Goal: Information Seeking & Learning: Check status

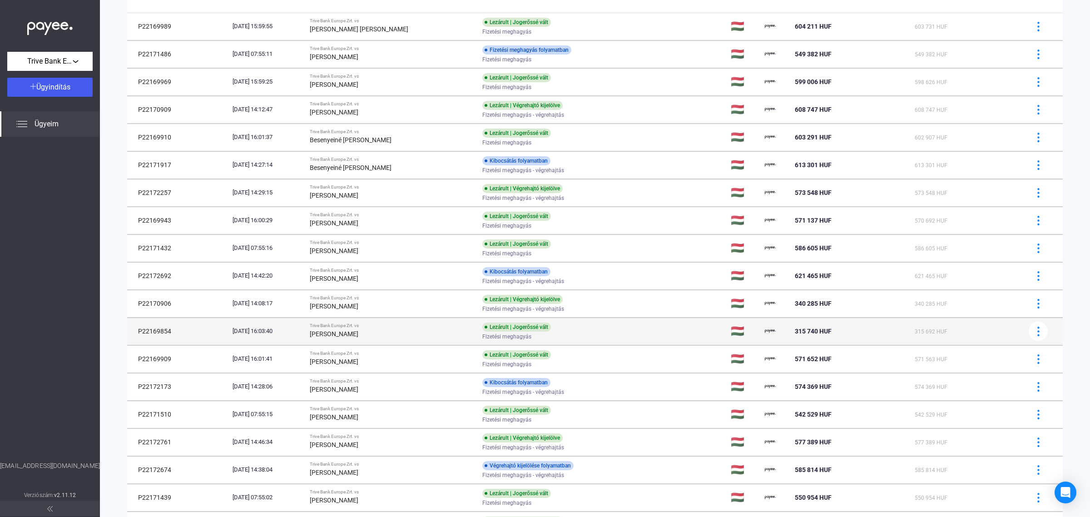
scroll to position [556, 0]
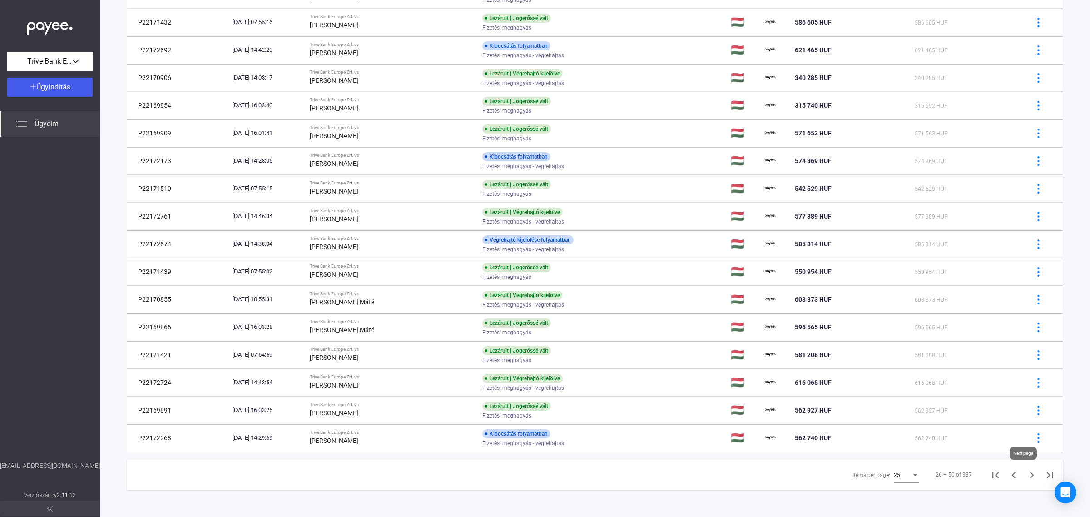
click at [1026, 473] on icon "Next page" at bounding box center [1032, 475] width 13 height 13
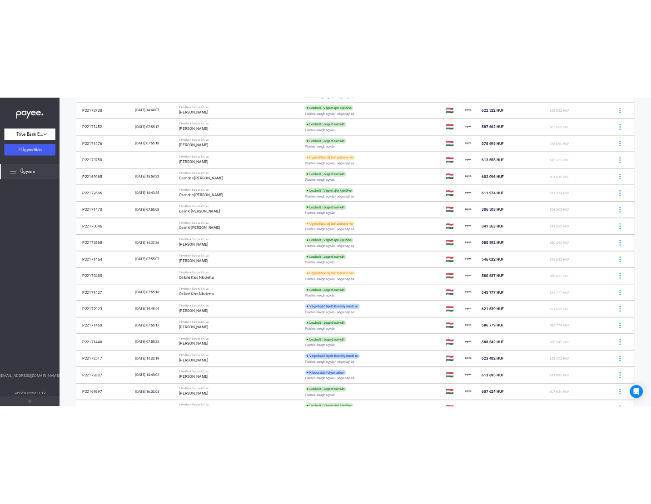
scroll to position [270, 0]
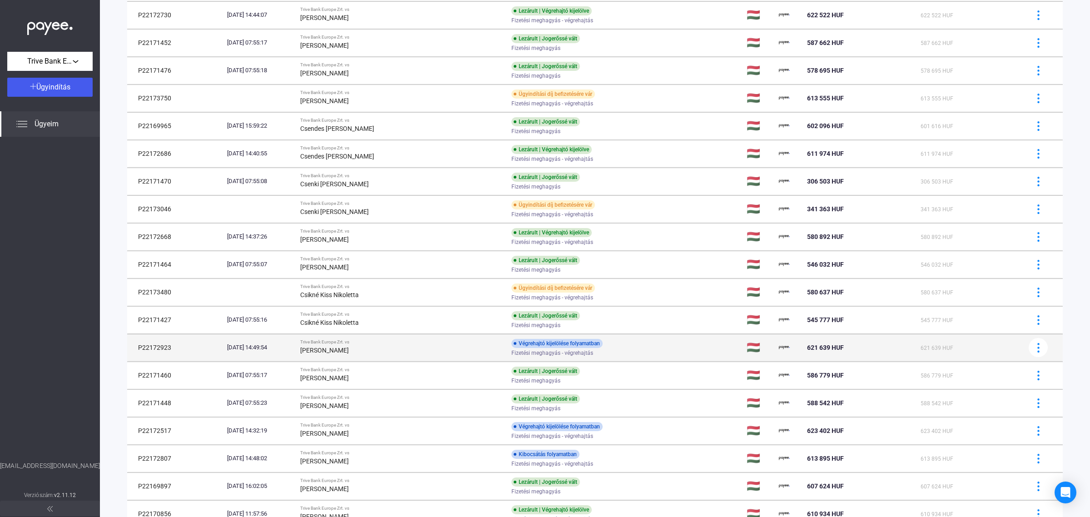
click at [376, 356] on div "[PERSON_NAME]" at bounding box center [402, 350] width 204 height 11
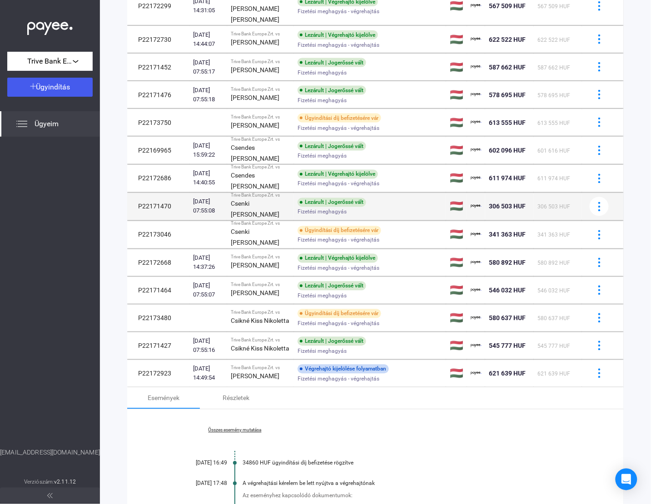
click at [256, 218] on strong "Csenki [PERSON_NAME]" at bounding box center [255, 209] width 49 height 18
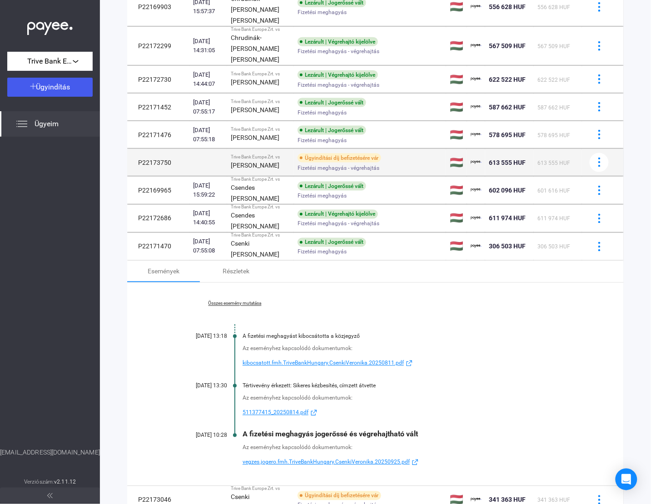
scroll to position [213, 0]
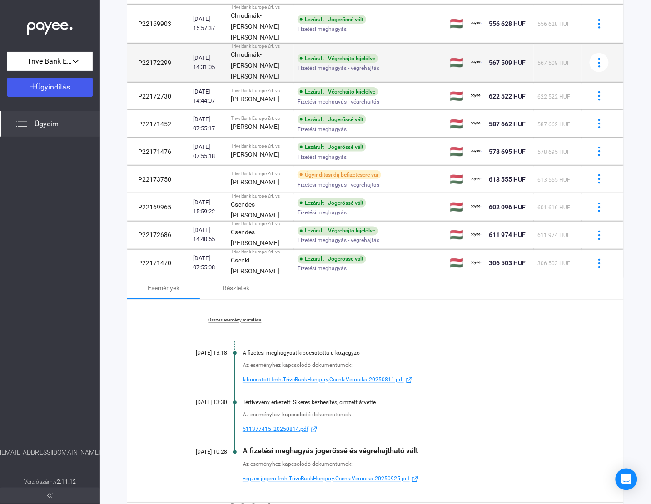
click at [266, 80] on strong "Chrudinák-[PERSON_NAME] [PERSON_NAME]" at bounding box center [255, 65] width 49 height 29
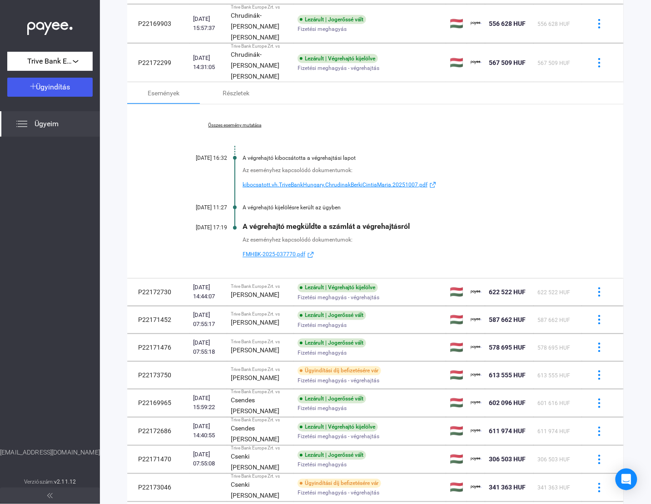
click at [241, 154] on div "Összes esemény mutatása [DATE] 16:32 A végrehajtó kibocsátotta a végrehajtási l…" at bounding box center [375, 191] width 496 height 174
click at [239, 128] on link "Összes esemény mutatása" at bounding box center [235, 125] width 124 height 5
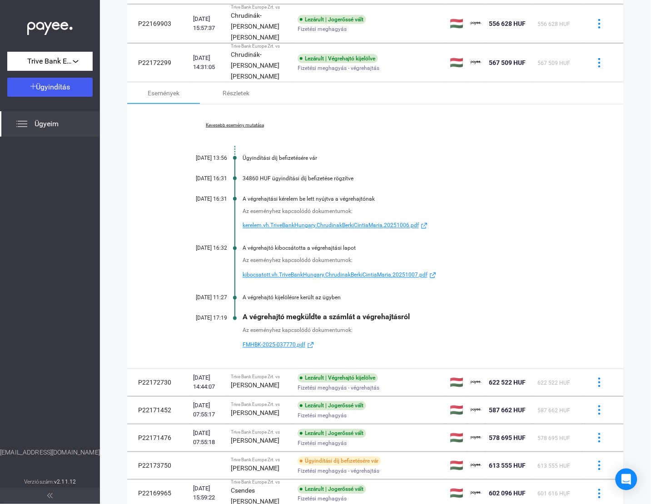
click at [284, 351] on span "FMHBK-2025-037770.pdf" at bounding box center [274, 345] width 63 height 11
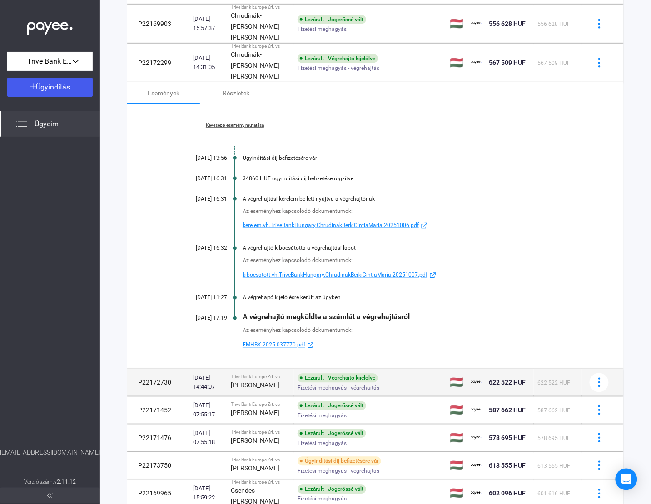
click at [275, 391] on div "[PERSON_NAME]" at bounding box center [261, 385] width 60 height 11
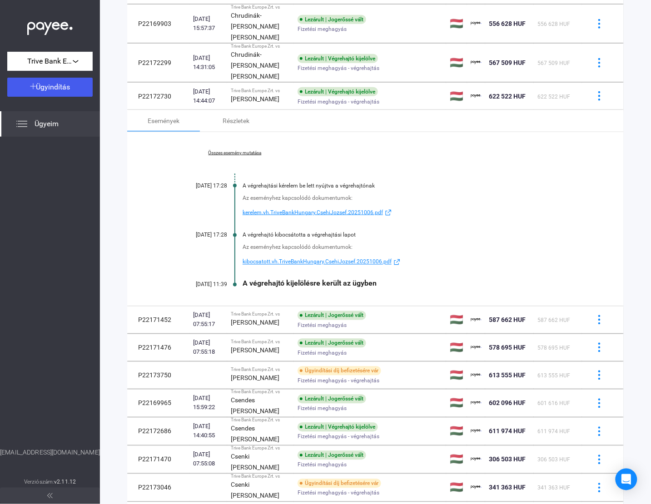
click at [231, 156] on link "Összes esemény mutatása" at bounding box center [235, 152] width 124 height 5
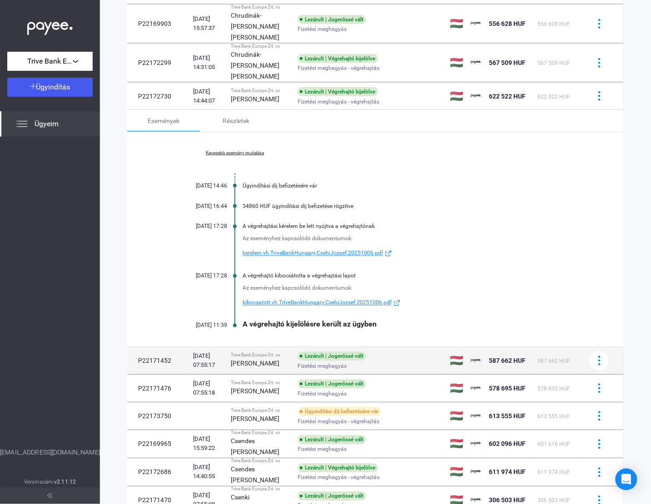
click at [298, 372] on span "Fizetési meghagyás" at bounding box center [322, 366] width 49 height 11
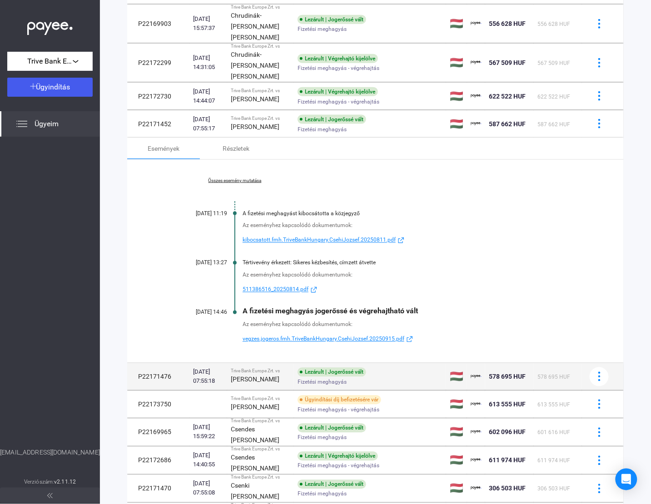
click at [255, 385] on div "[PERSON_NAME]" at bounding box center [261, 379] width 60 height 11
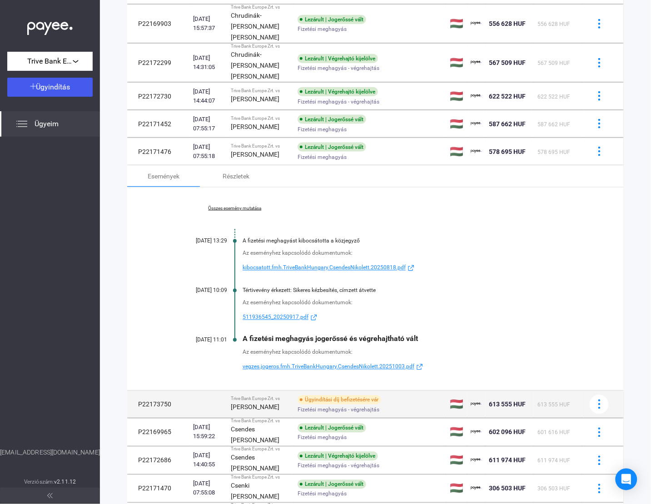
click at [275, 402] on div "Trive Bank Europe Zrt. vs" at bounding box center [261, 399] width 60 height 5
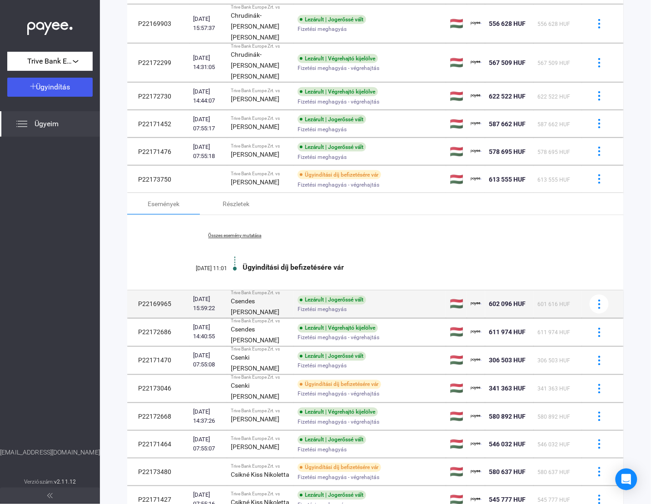
click at [268, 318] on div "Csendes [PERSON_NAME]" at bounding box center [261, 307] width 60 height 22
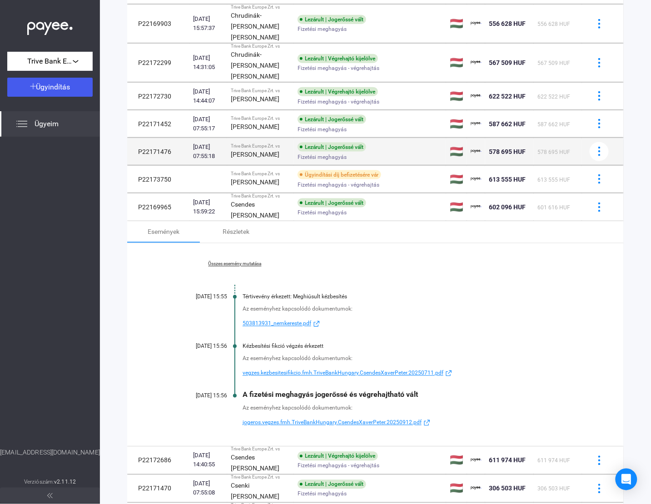
scroll to position [0, 0]
